Goal: Task Accomplishment & Management: Complete application form

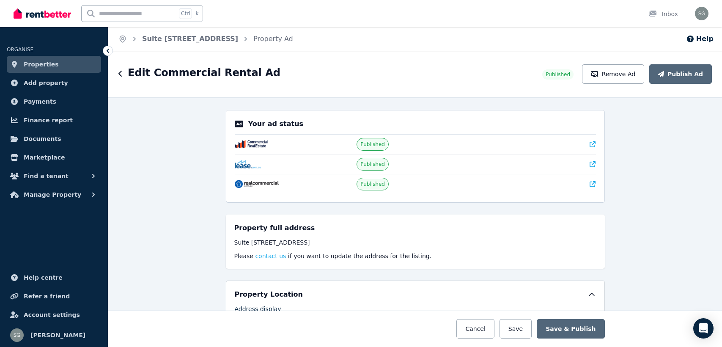
select select "**********"
select select "*********"
select select "**********"
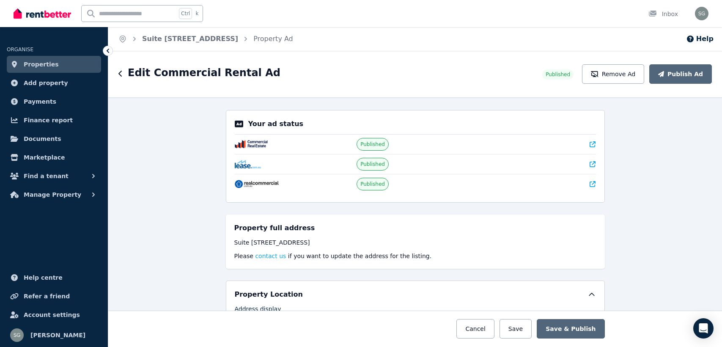
select select "**********"
